Goal: Navigation & Orientation: Find specific page/section

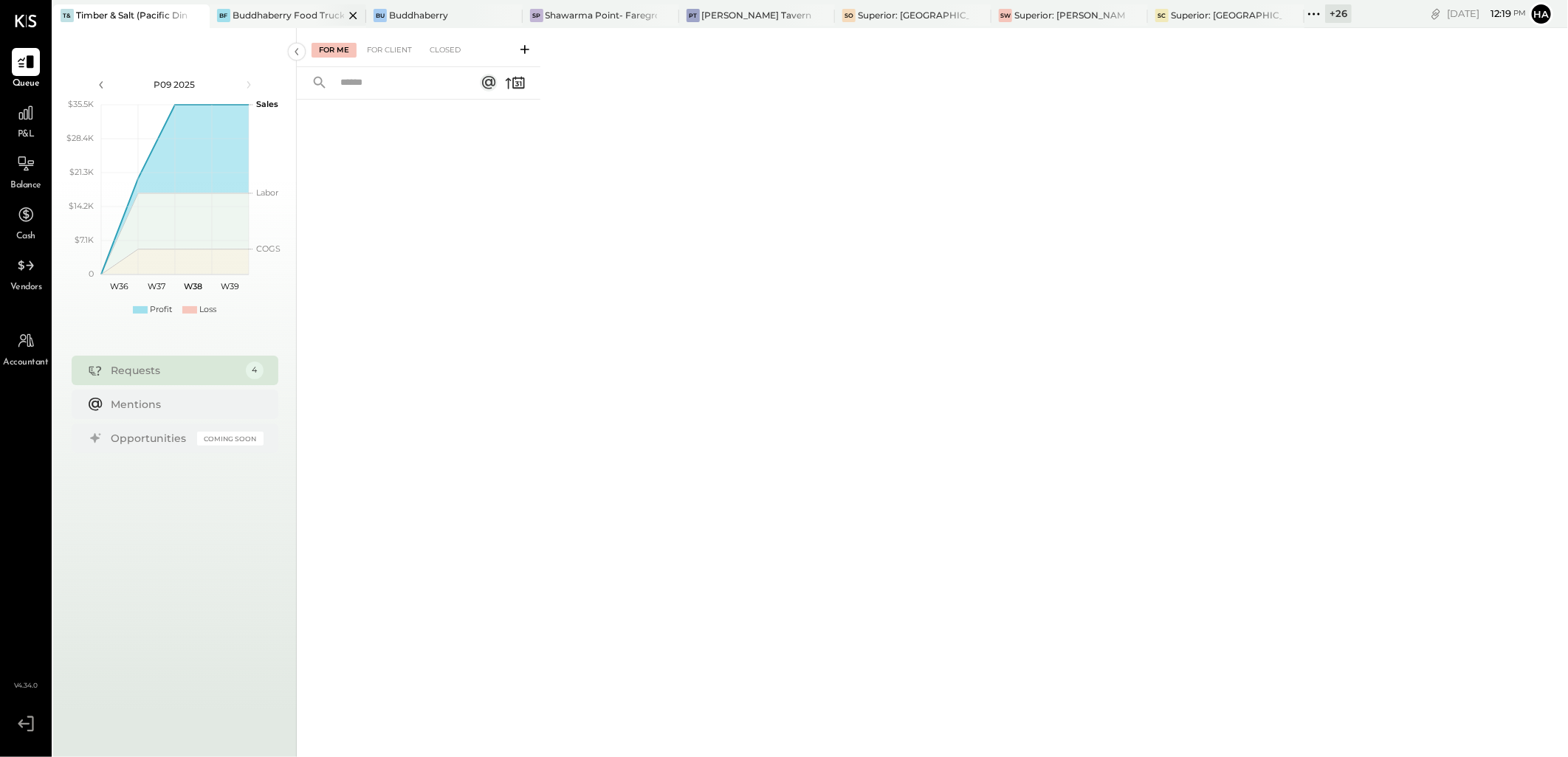
click at [306, 12] on div "Buddhaberry Food Truck" at bounding box center [288, 15] width 111 height 12
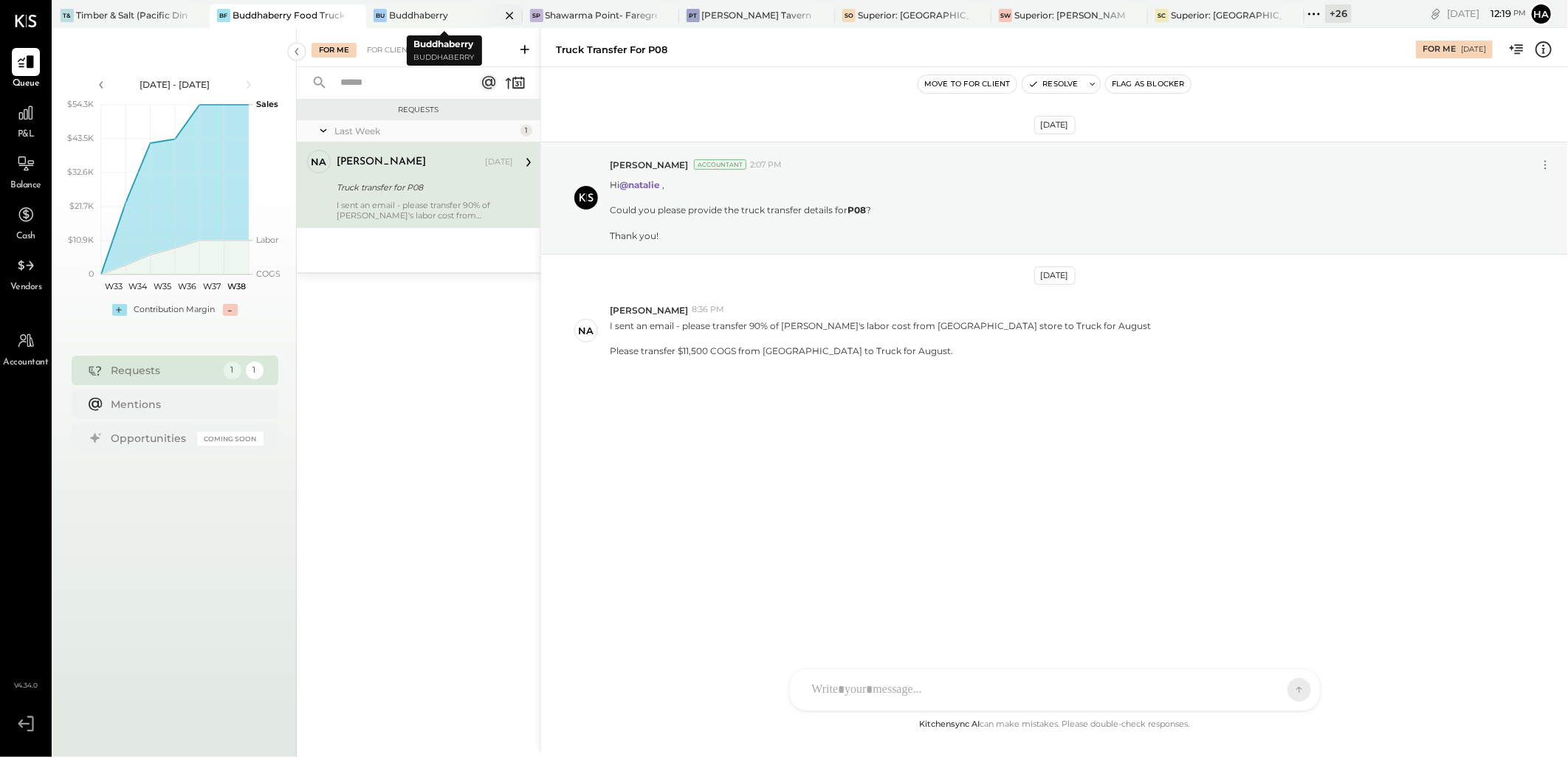
click at [430, 17] on div "Buddhaberry" at bounding box center [419, 15] width 59 height 12
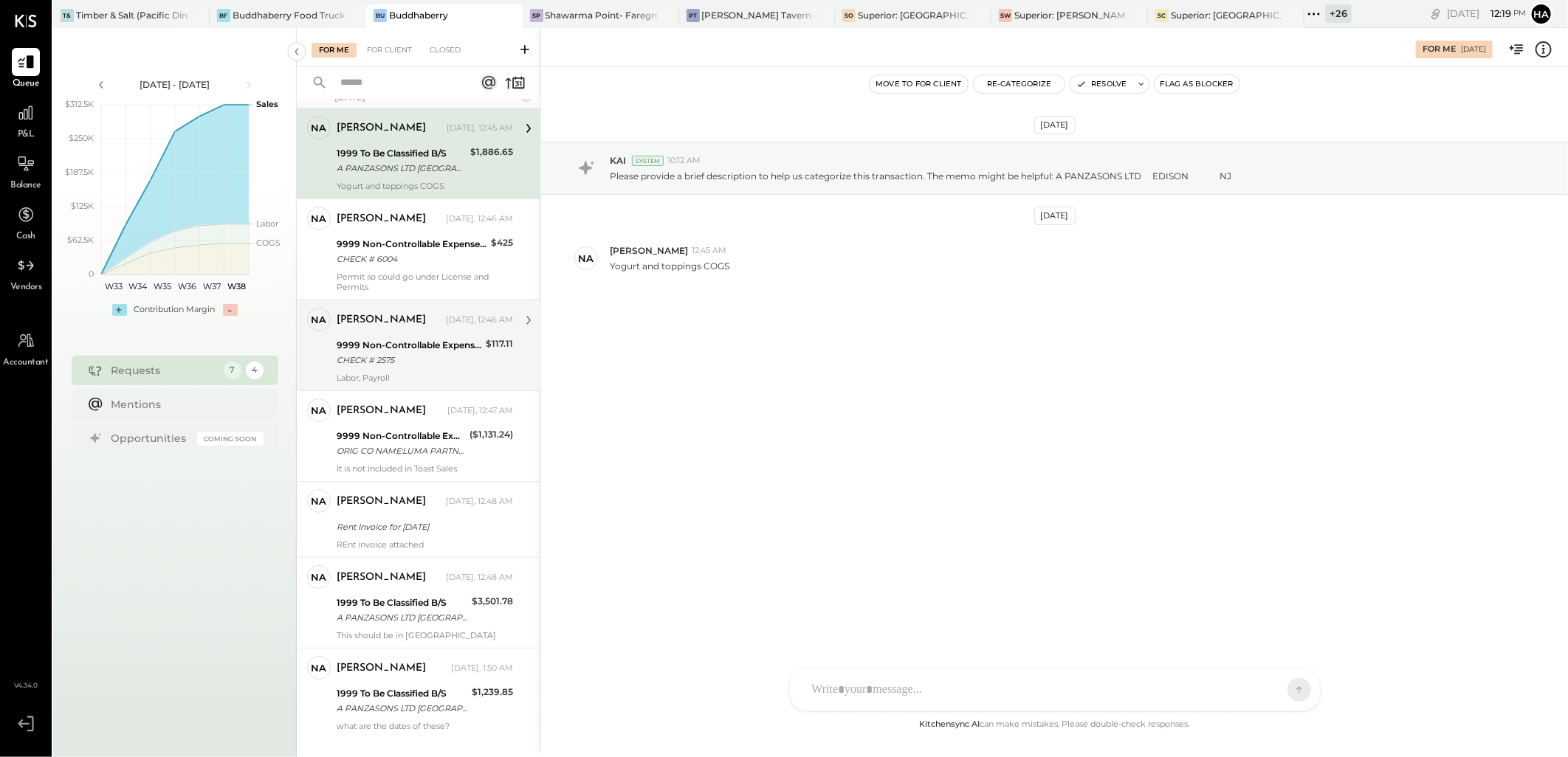
scroll to position [64, 0]
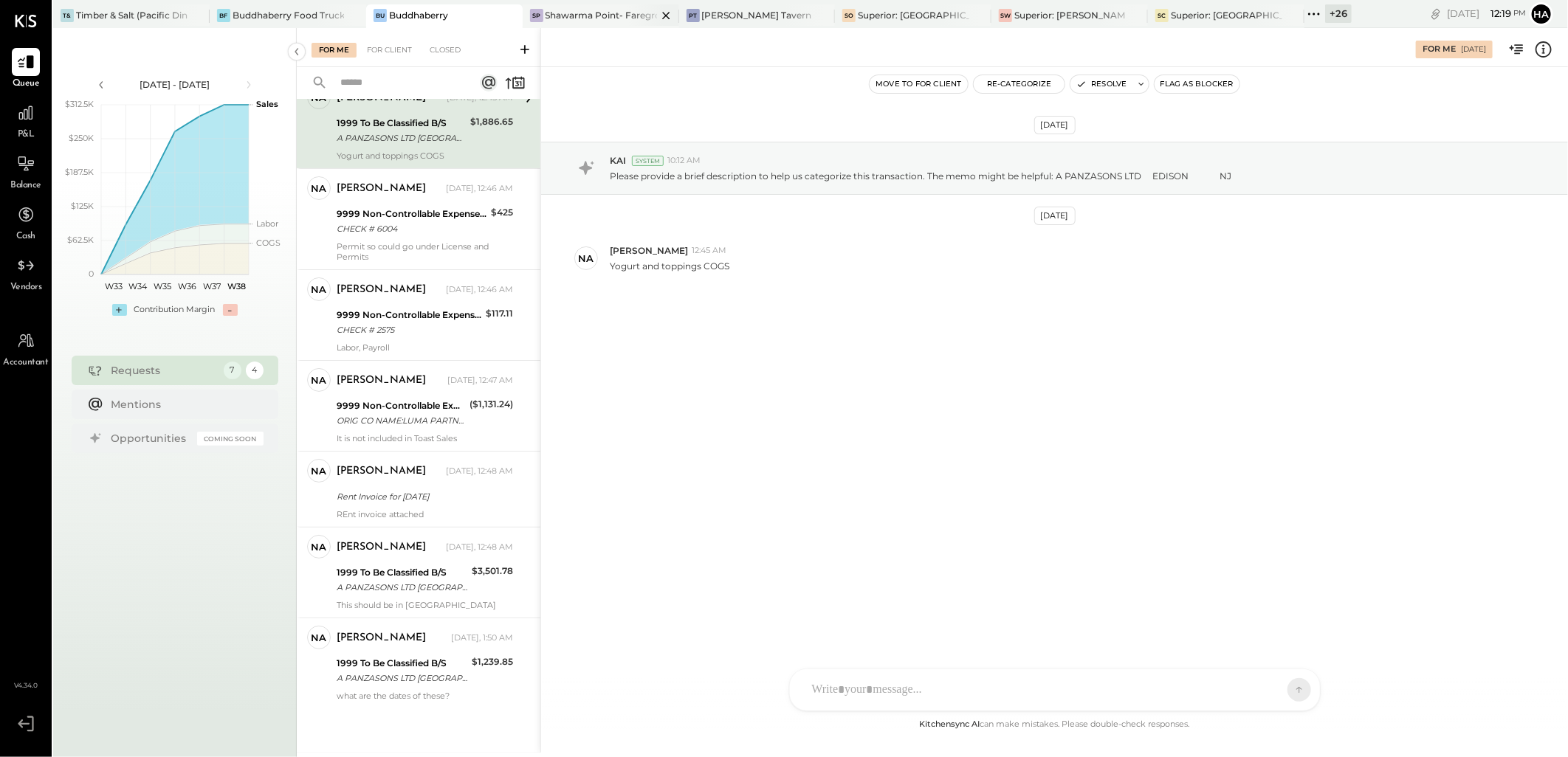
click at [613, 10] on div "Shawarma Point- Fareground" at bounding box center [601, 15] width 111 height 12
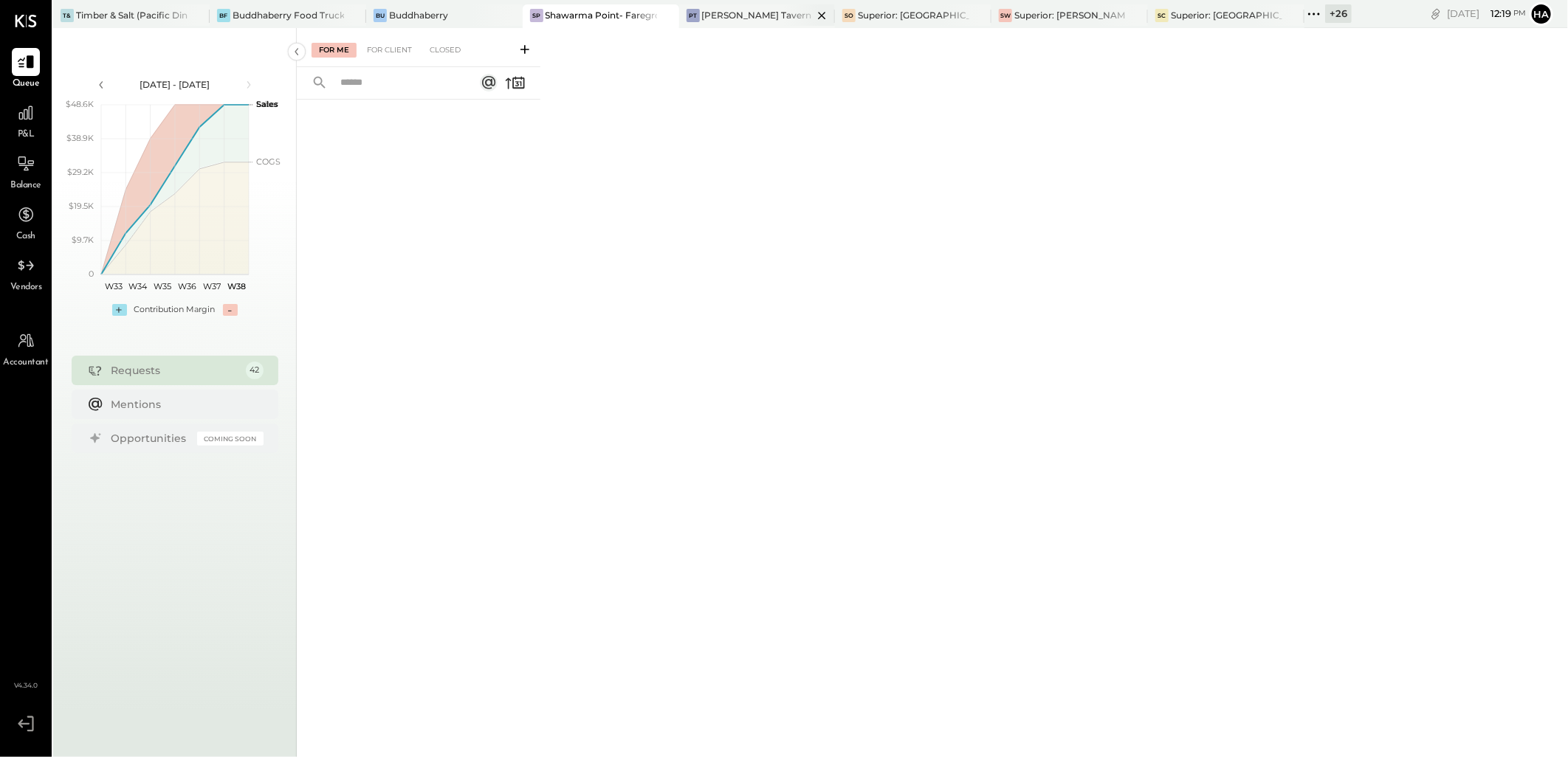
click at [726, 13] on div "[PERSON_NAME] Tavern" at bounding box center [757, 15] width 110 height 12
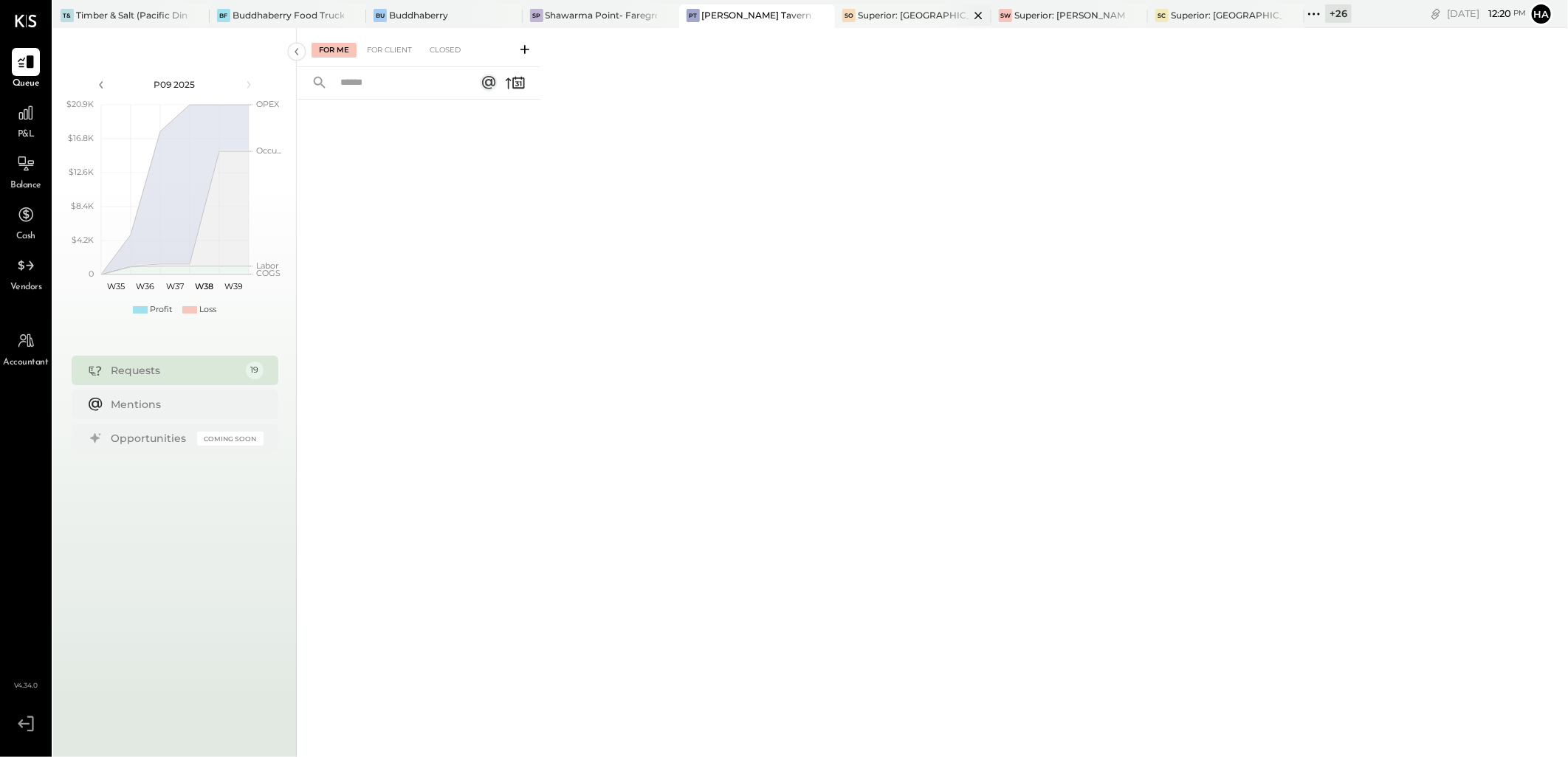
click at [876, 18] on div "Superior: [GEOGRAPHIC_DATA]" at bounding box center [913, 15] width 111 height 12
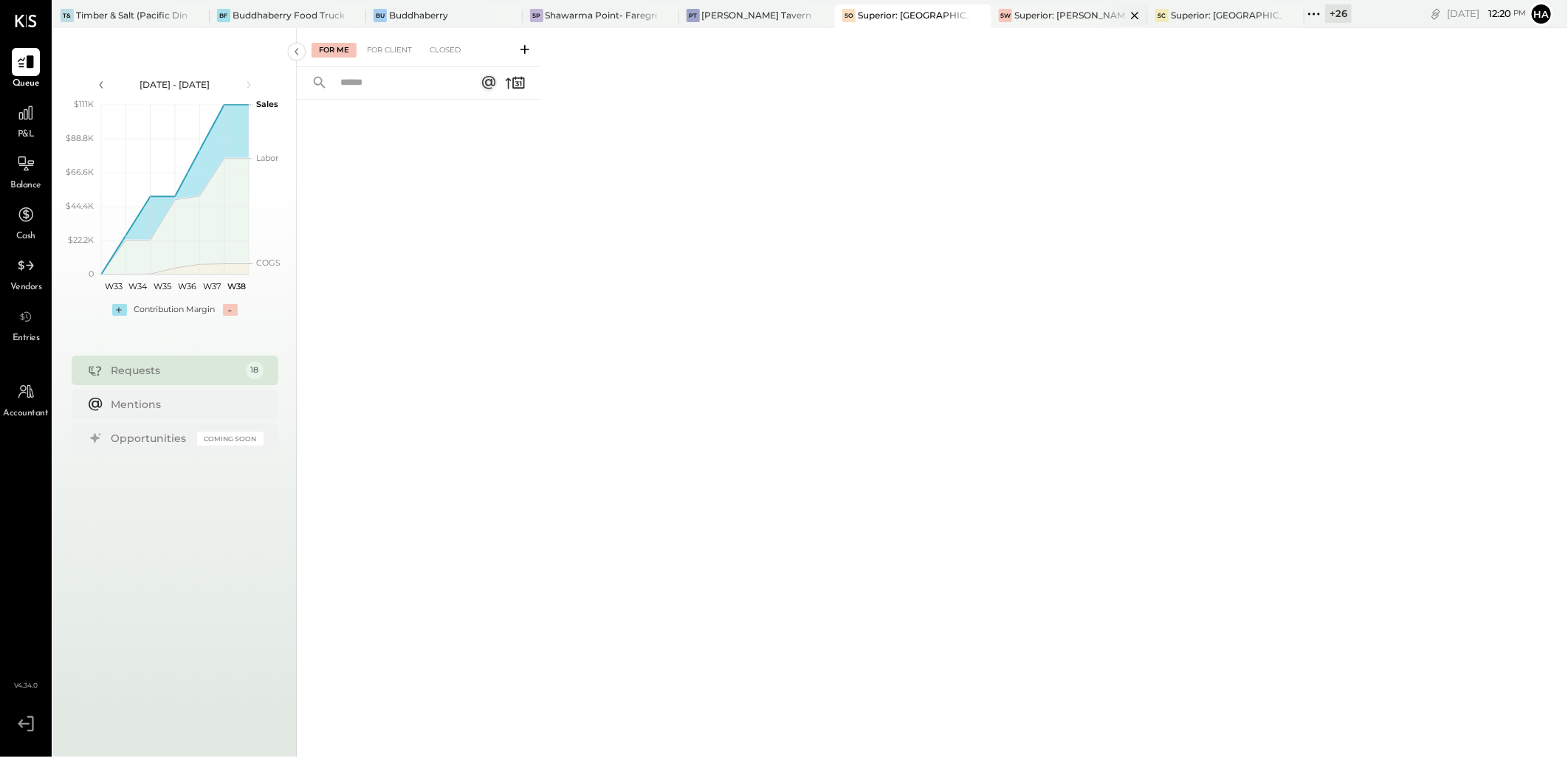
click at [1060, 15] on div "Superior: [PERSON_NAME]" at bounding box center [1069, 15] width 111 height 12
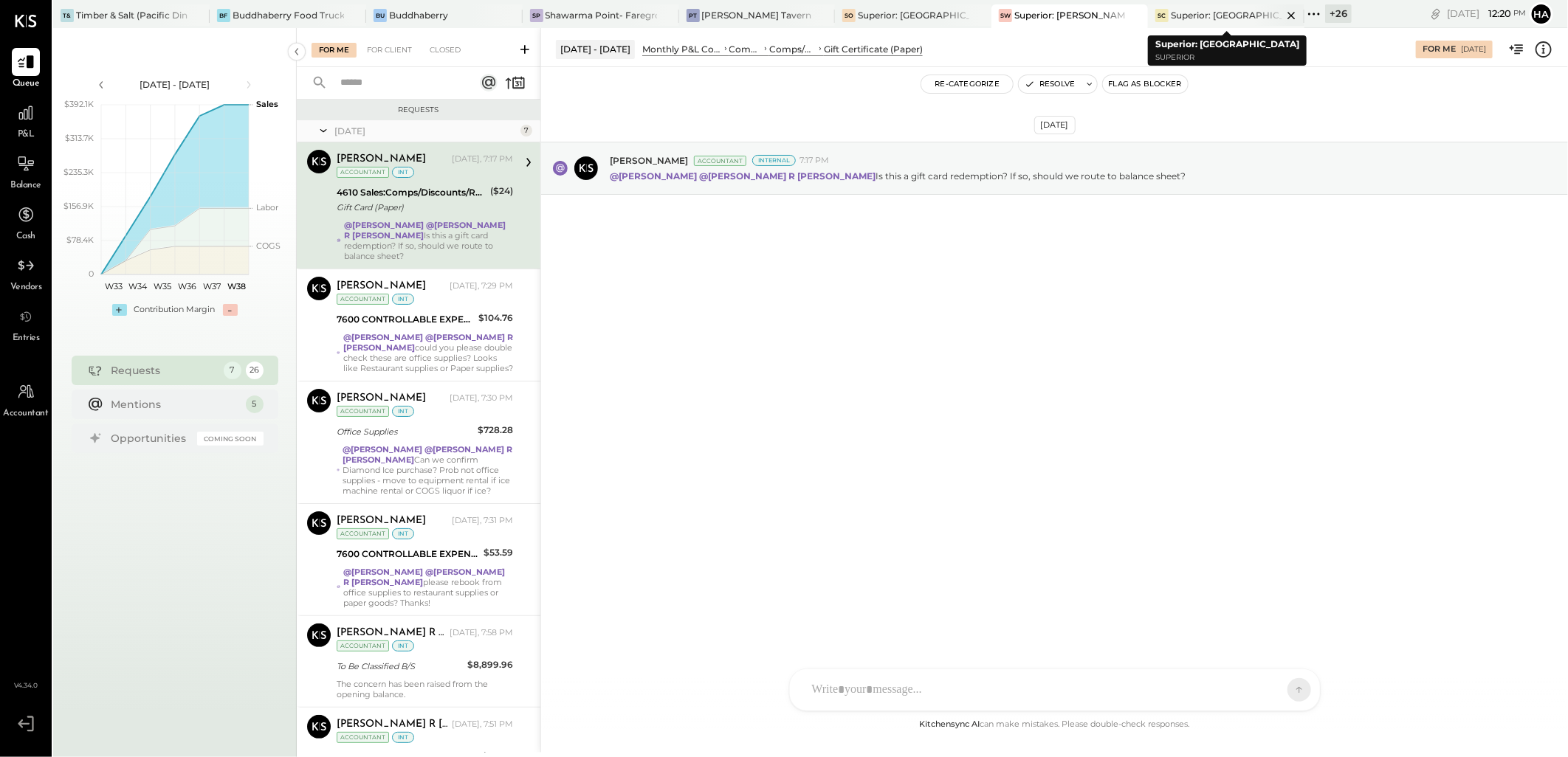
click at [1192, 15] on div "Superior: [GEOGRAPHIC_DATA]" at bounding box center [1227, 15] width 111 height 12
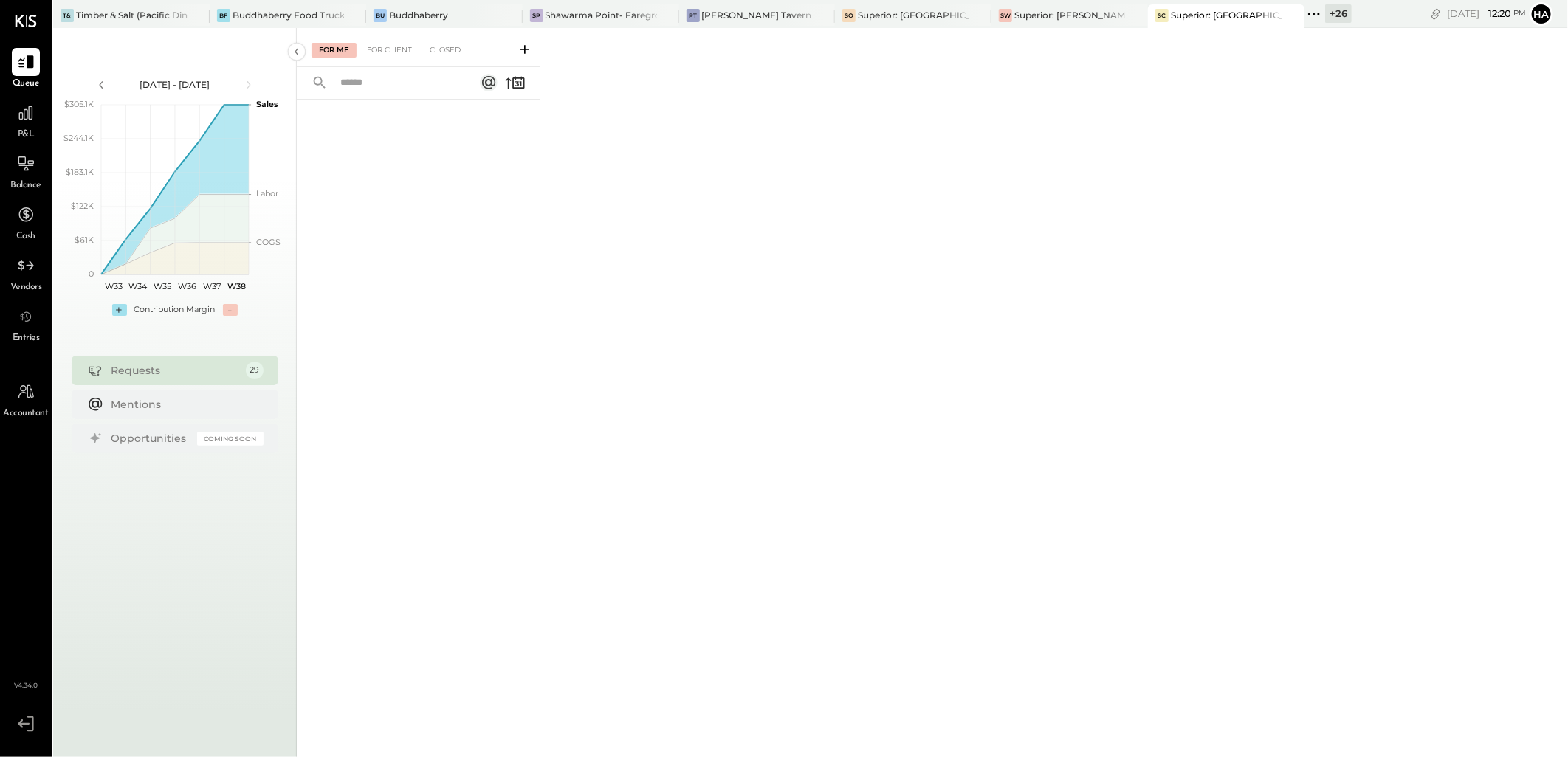
click at [1340, 8] on div "+ 26" at bounding box center [1339, 13] width 27 height 19
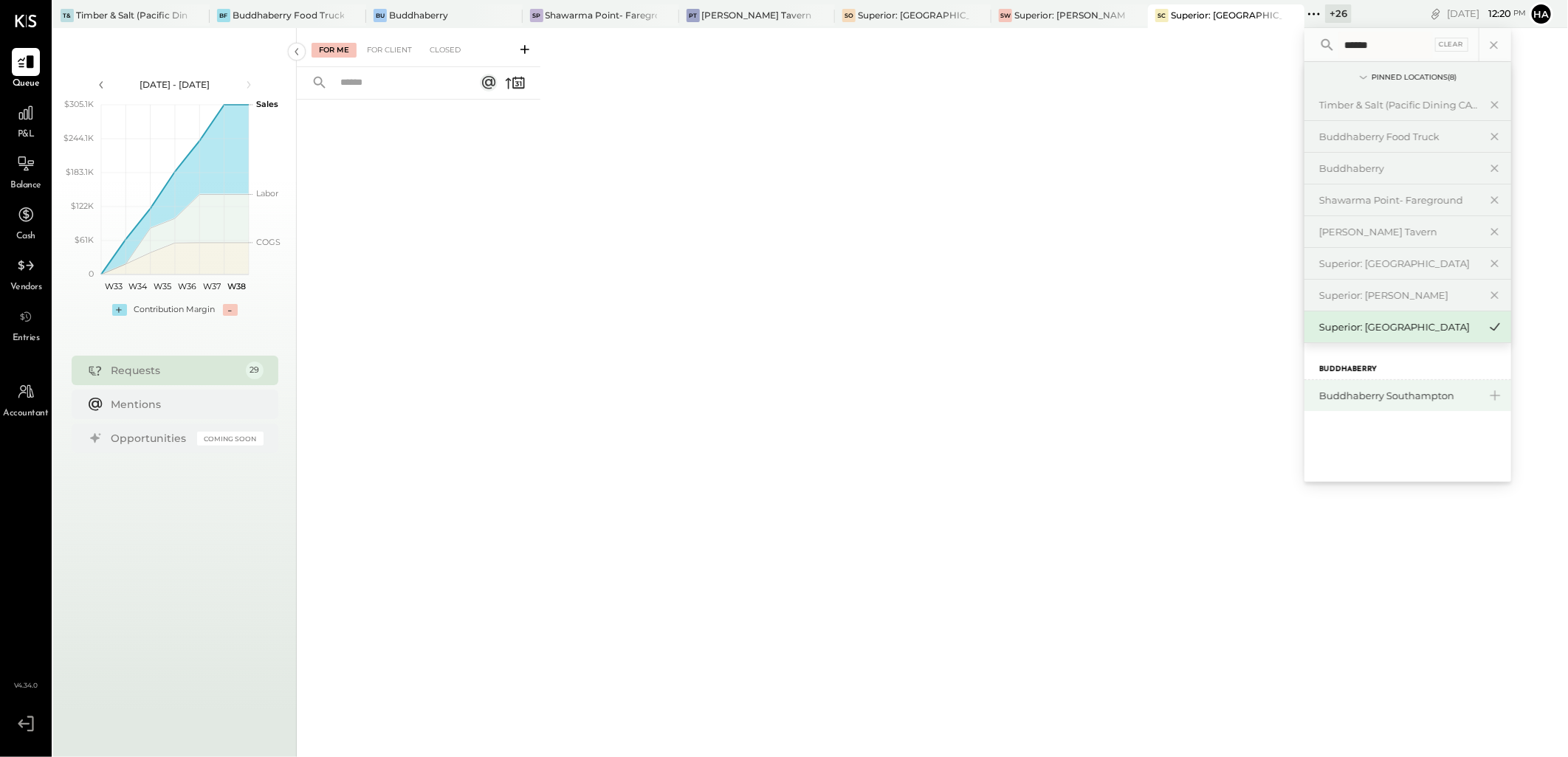
type input "******"
click at [1402, 397] on div "Buddhaberry Southampton" at bounding box center [1399, 396] width 159 height 14
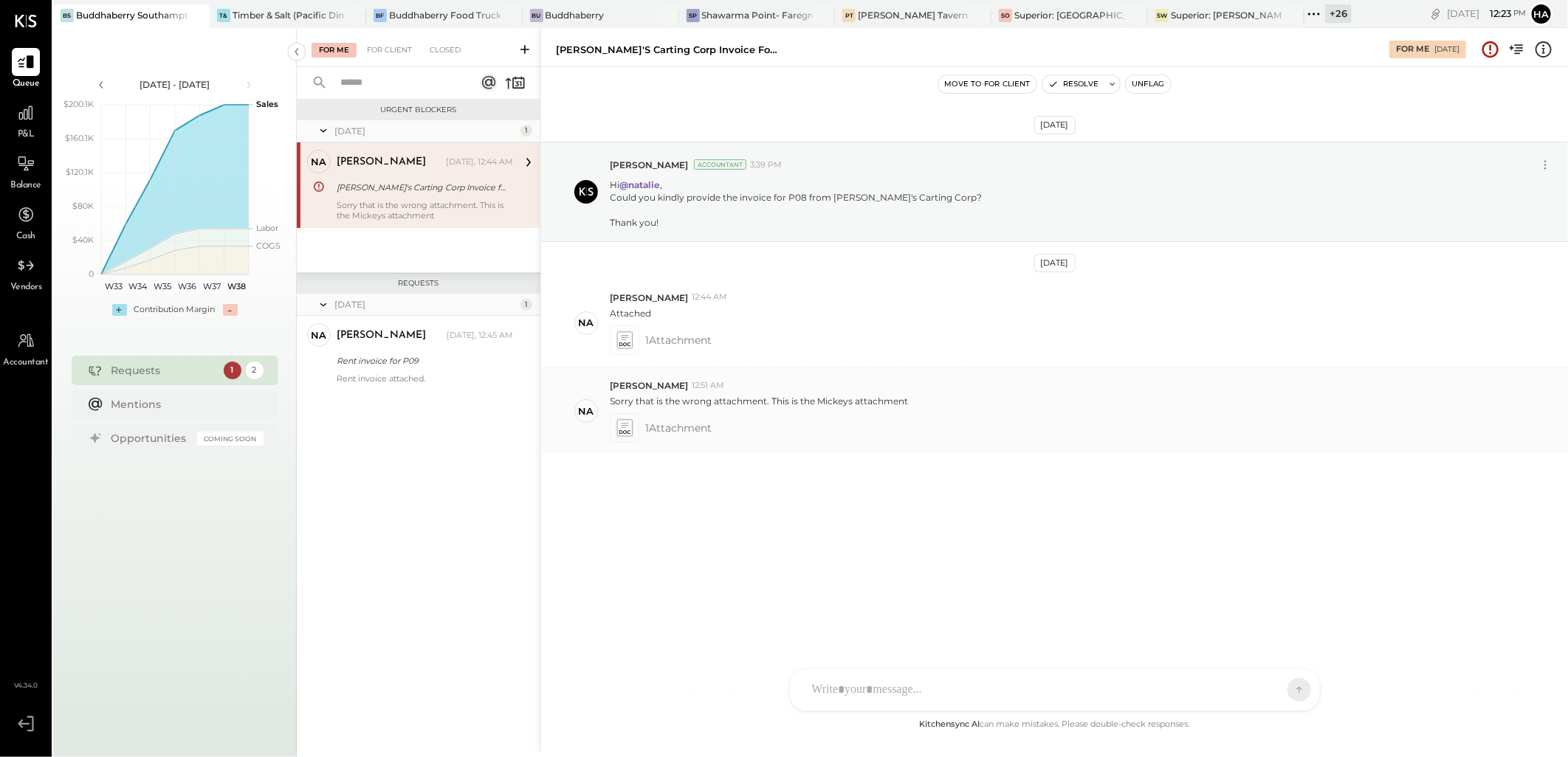
drag, startPoint x: 504, startPoint y: 0, endPoint x: 1156, endPoint y: 381, distance: 755.2
click at [1156, 381] on div "[PERSON_NAME] 12:51 AM" at bounding box center [1083, 386] width 947 height 12
